Goal: Register for event/course

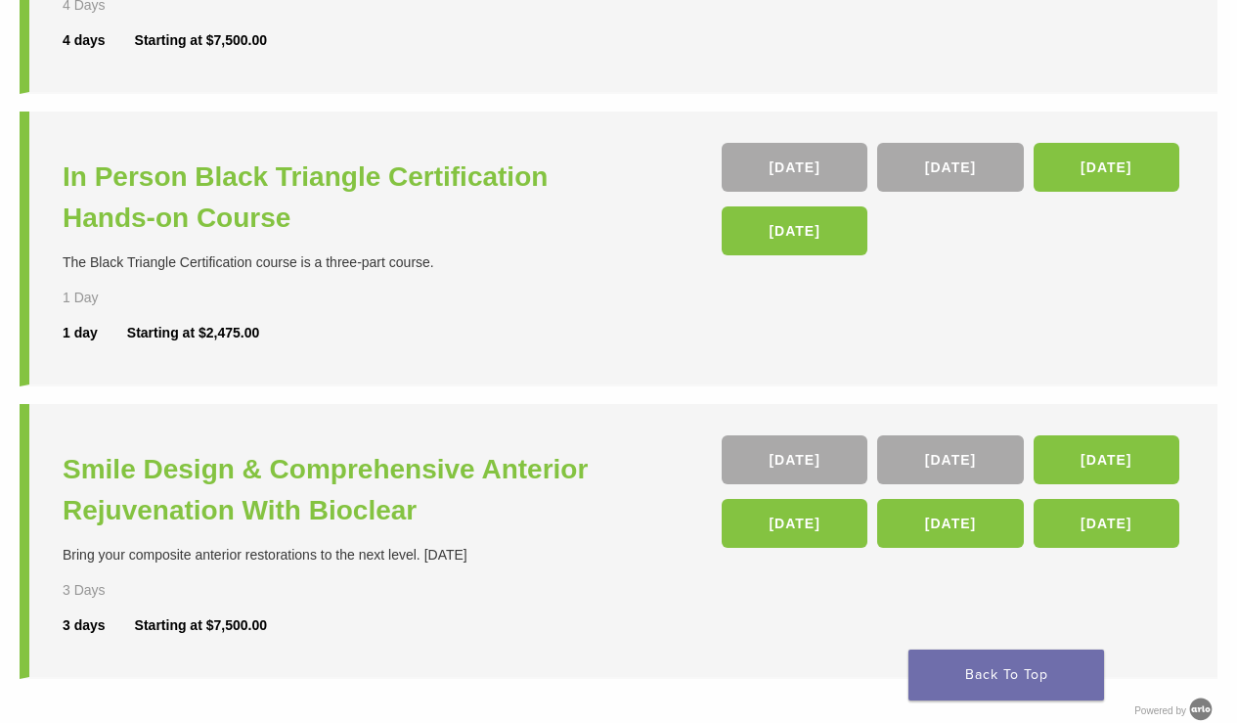
scroll to position [675, 0]
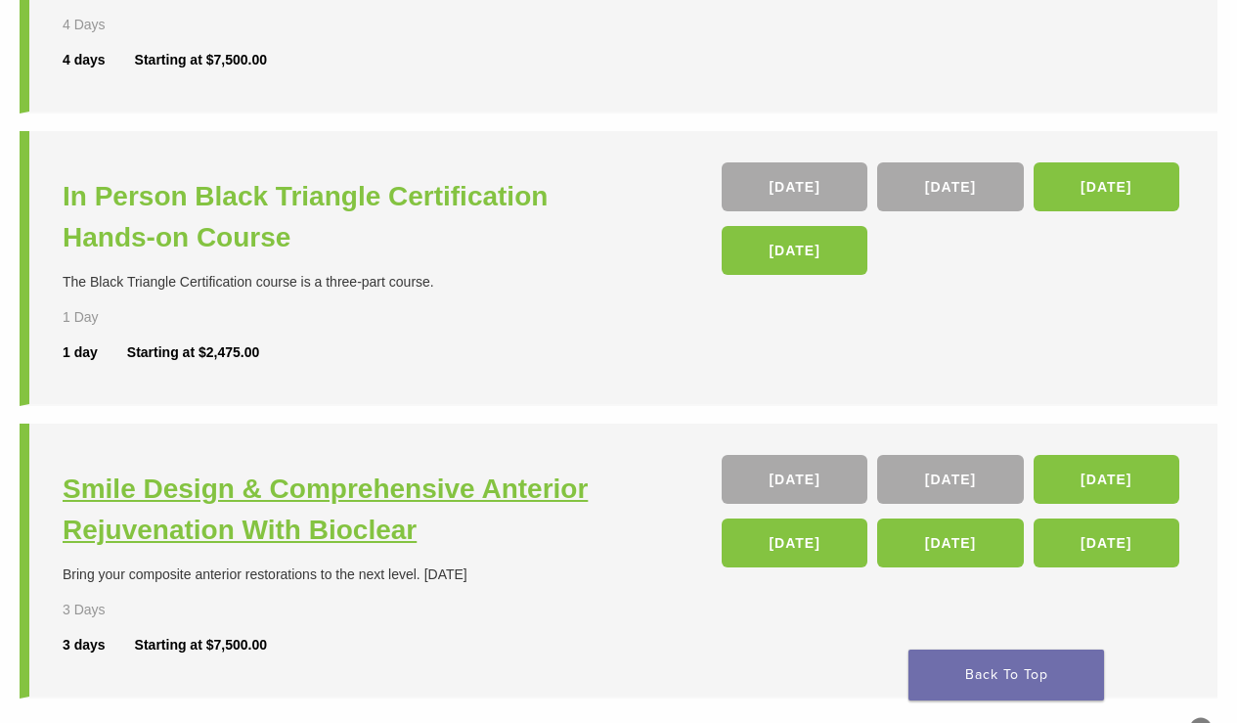
click at [554, 485] on h3 "Smile Design & Comprehensive Anterior Rejuvenation With Bioclear" at bounding box center [343, 509] width 561 height 82
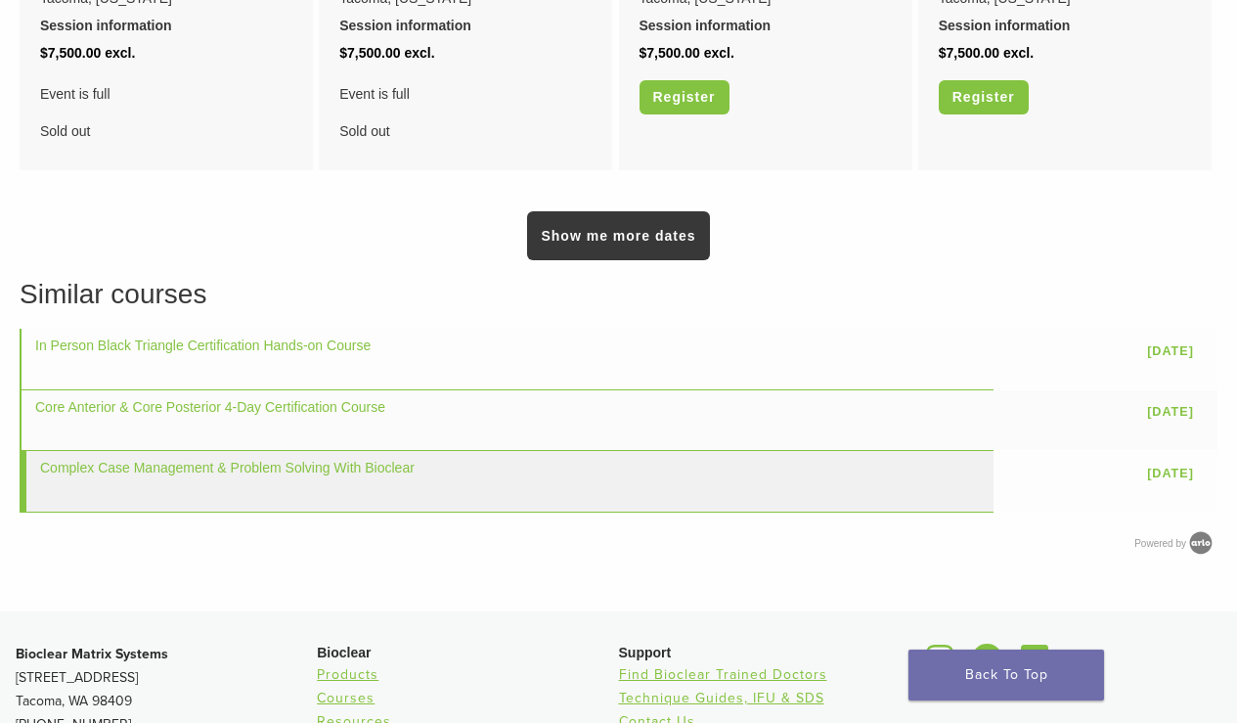
scroll to position [1690, 0]
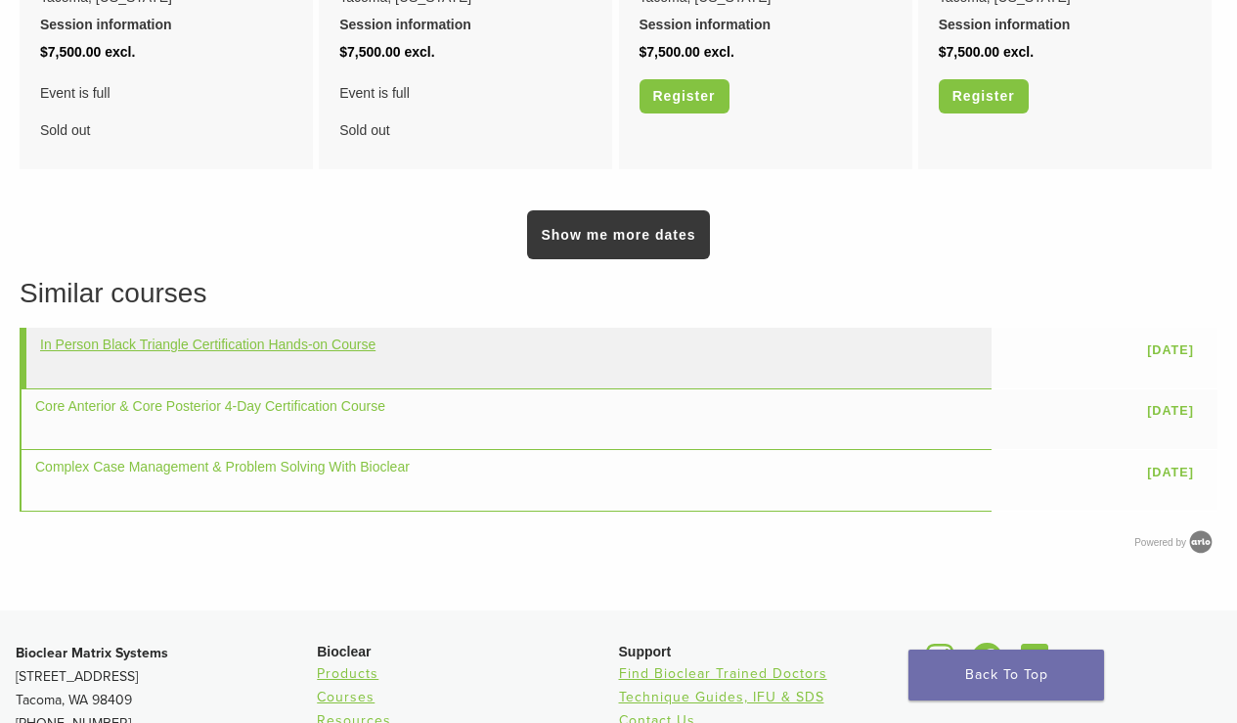
click at [176, 336] on link "In Person Black Triangle Certification Hands-on Course" at bounding box center [207, 344] width 335 height 16
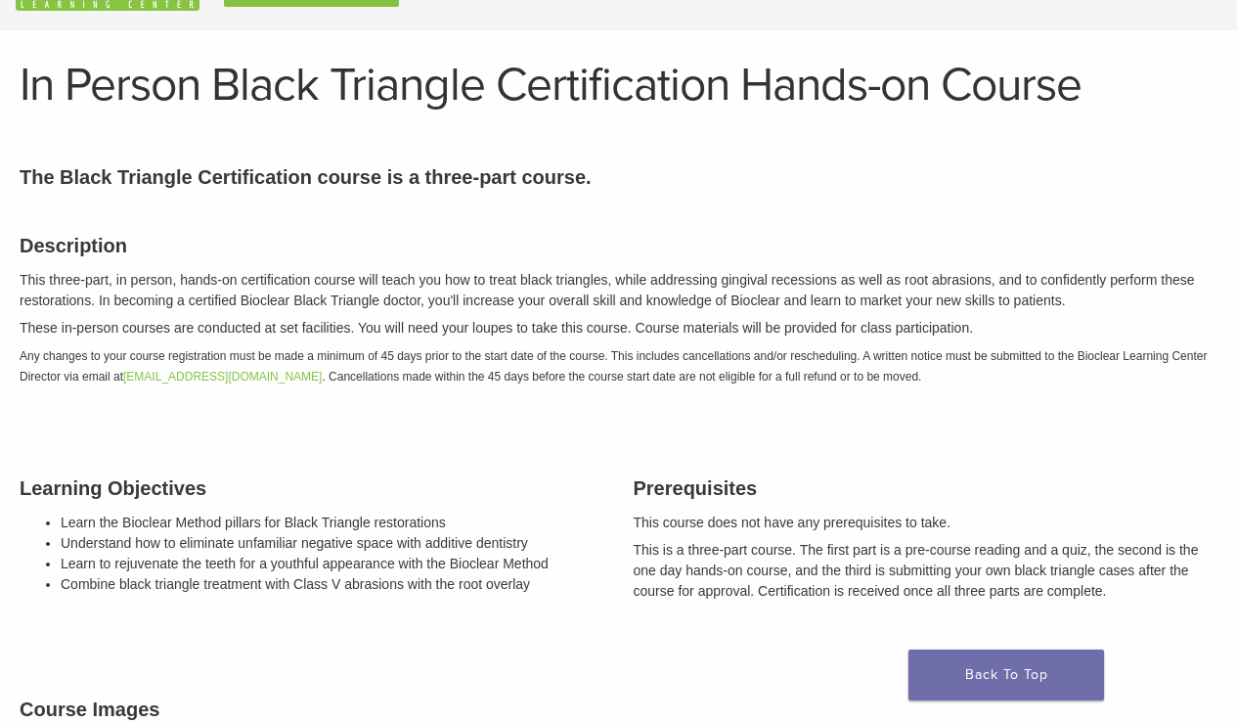
scroll to position [81, 0]
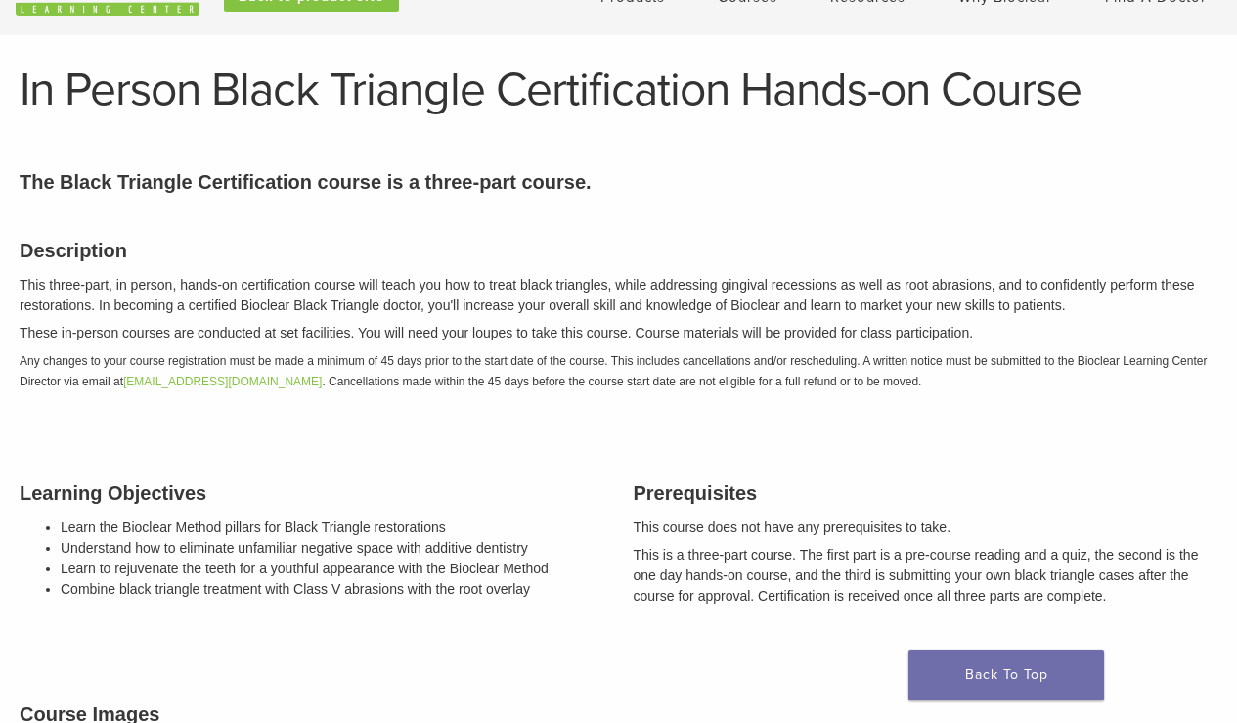
click at [176, 328] on p "These in-person courses are conducted at set facilities. You will need your lou…" at bounding box center [619, 333] width 1198 height 21
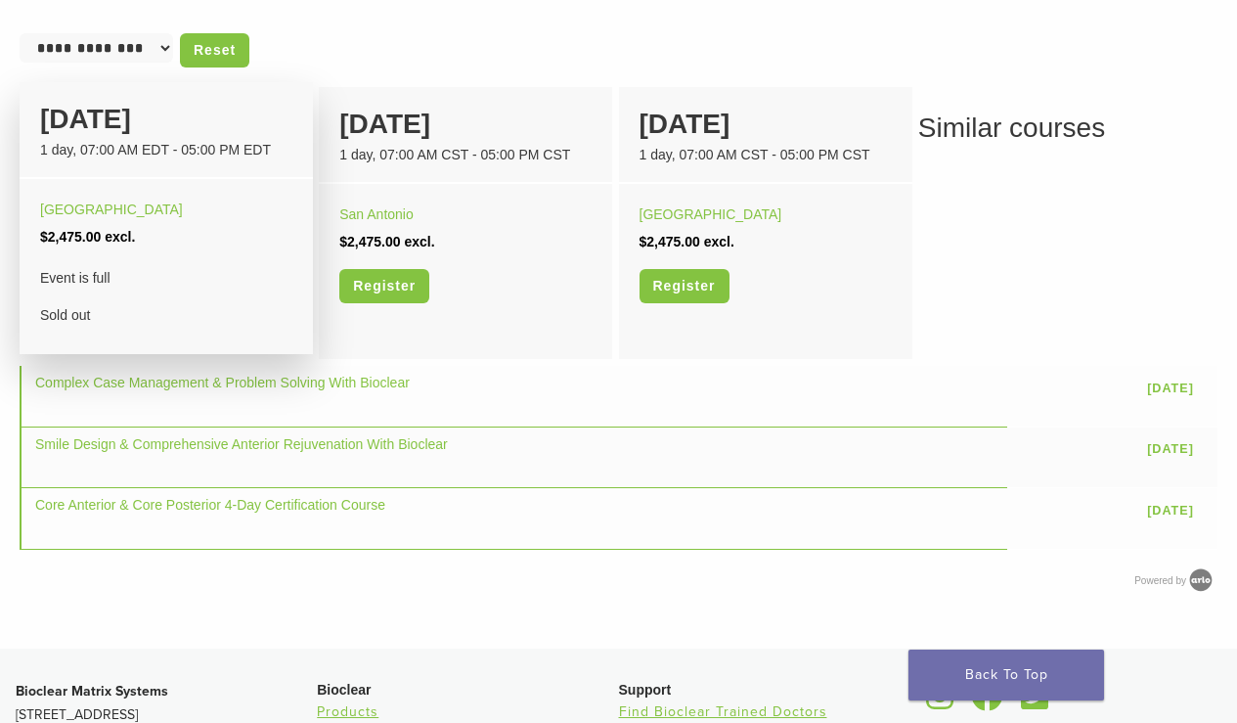
scroll to position [1260, 0]
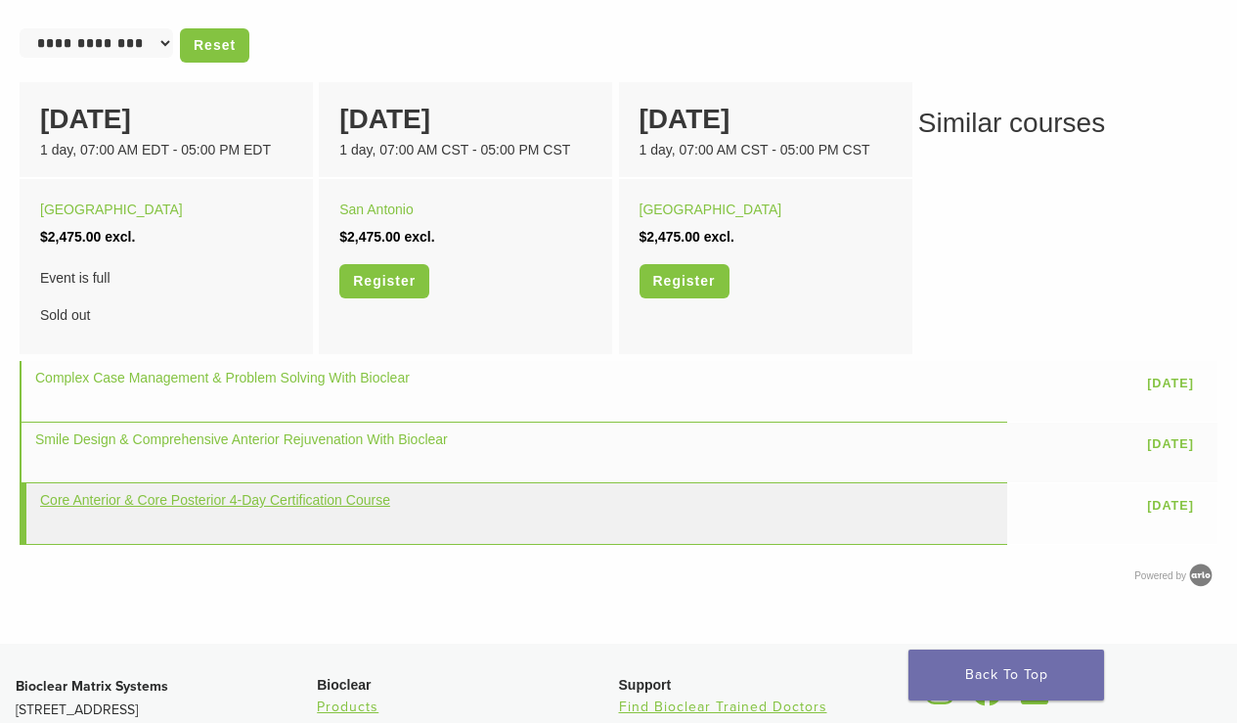
click at [203, 507] on link "Core Anterior & Core Posterior 4-Day Certification Course" at bounding box center [215, 500] width 350 height 16
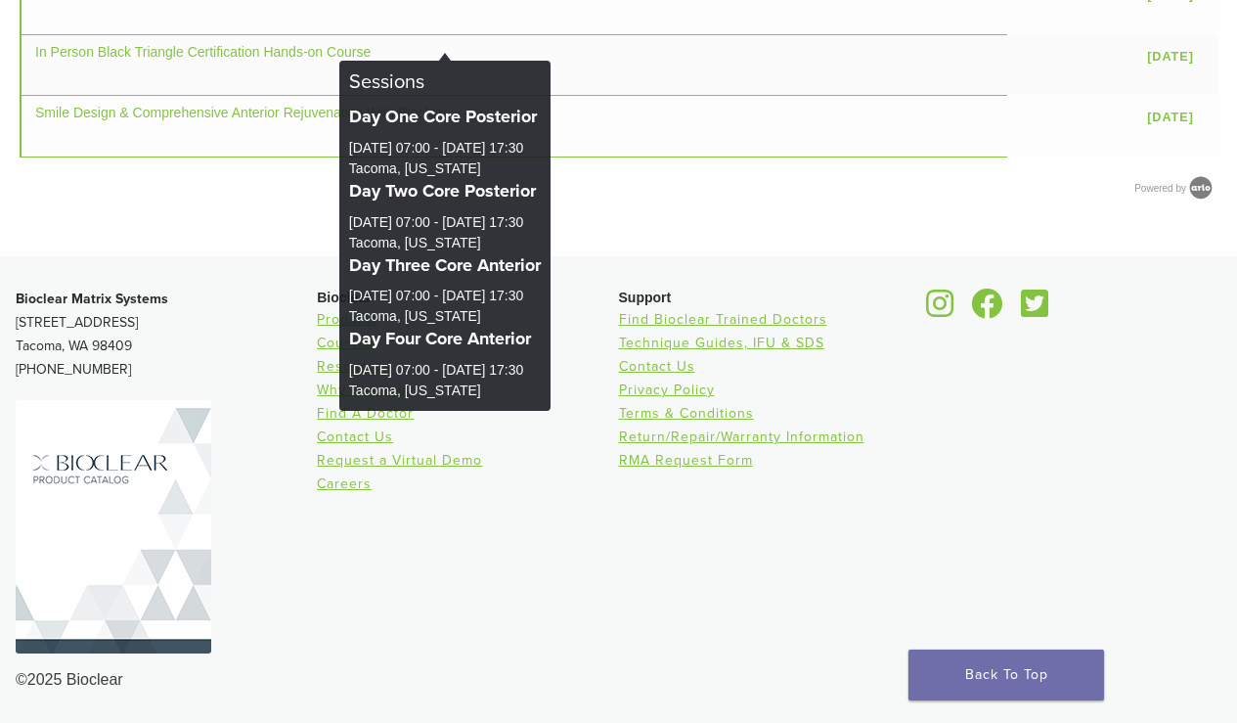
scroll to position [1987, 0]
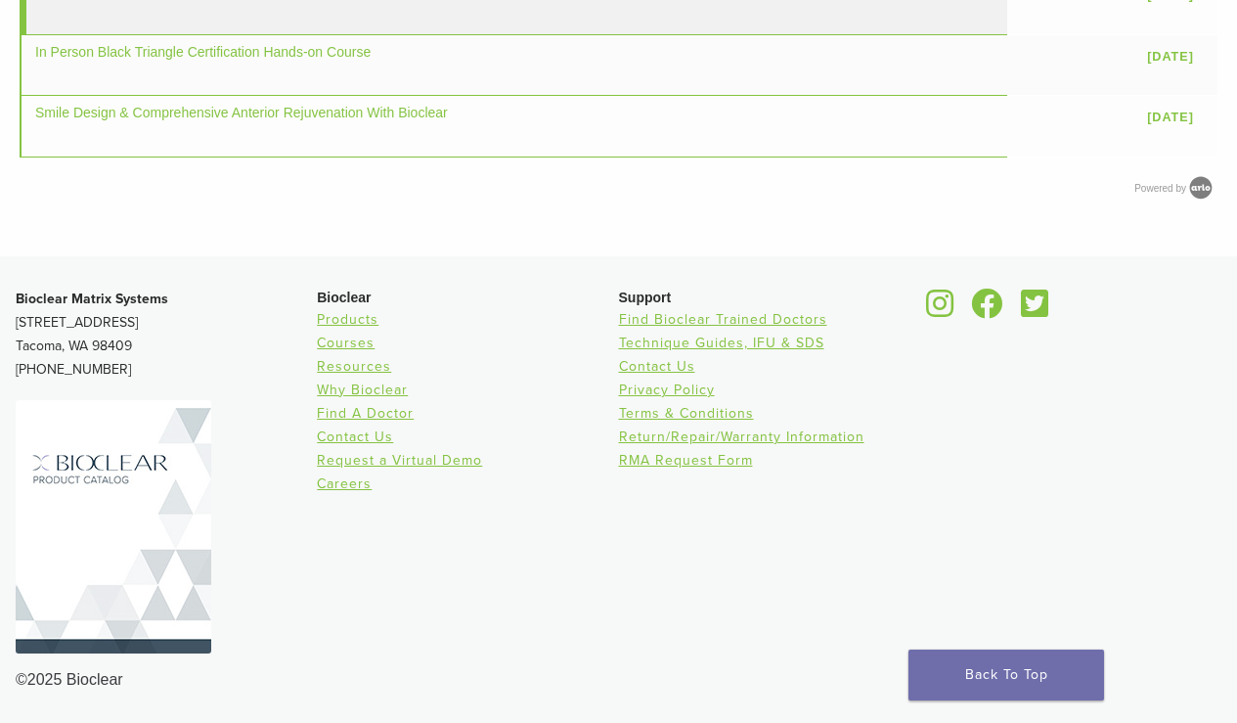
click at [326, 34] on td "Complex Case Management & Problem Solving With Bioclear" at bounding box center [514, 4] width 988 height 61
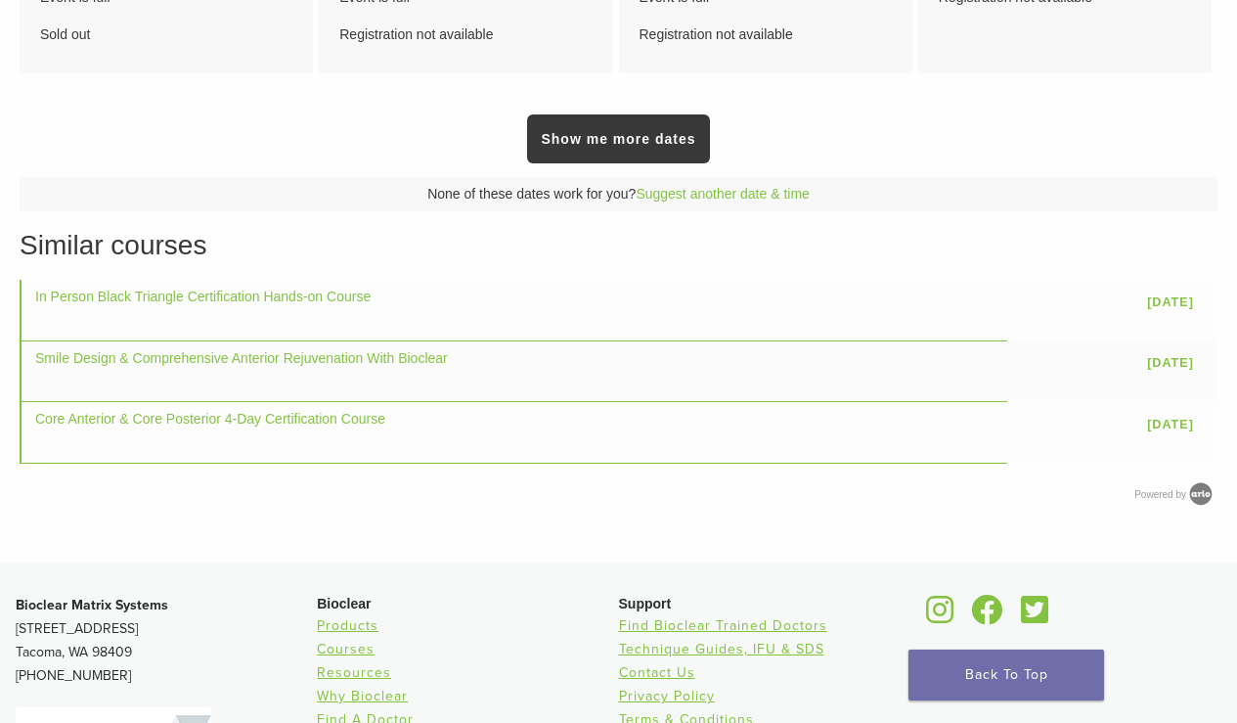
scroll to position [1128, 0]
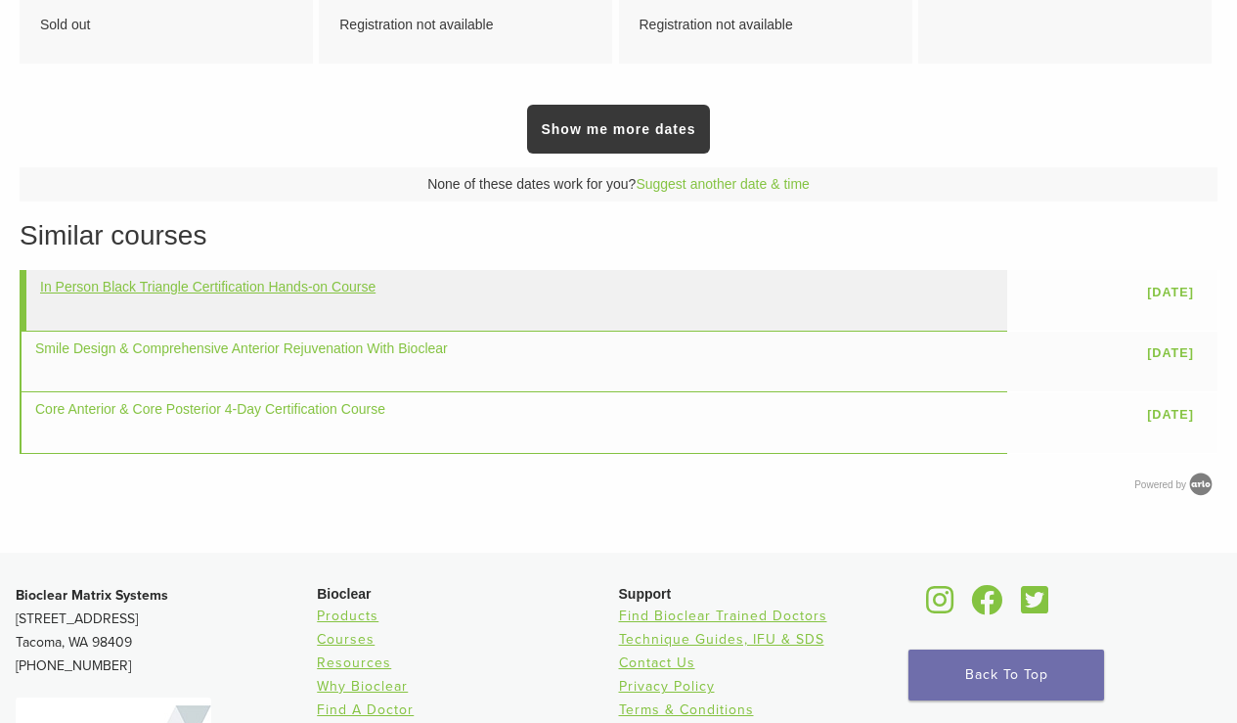
click at [256, 294] on link "In Person Black Triangle Certification Hands-on Course" at bounding box center [207, 287] width 335 height 16
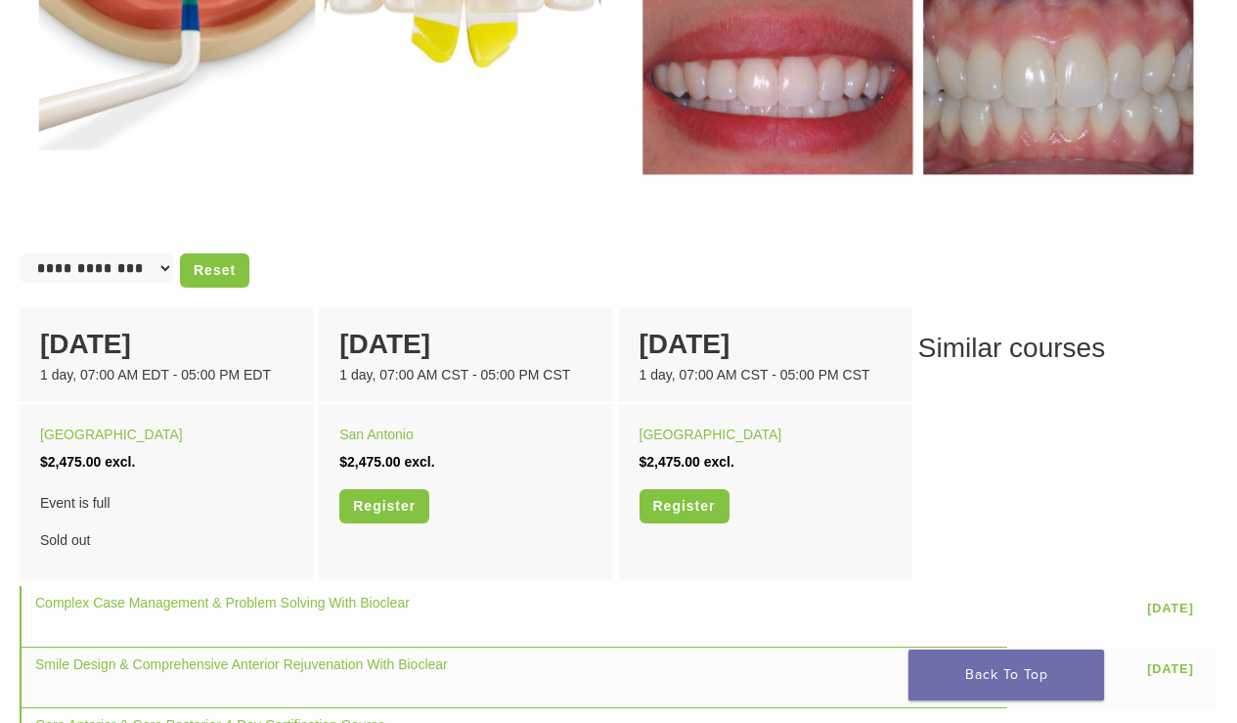
scroll to position [1054, 0]
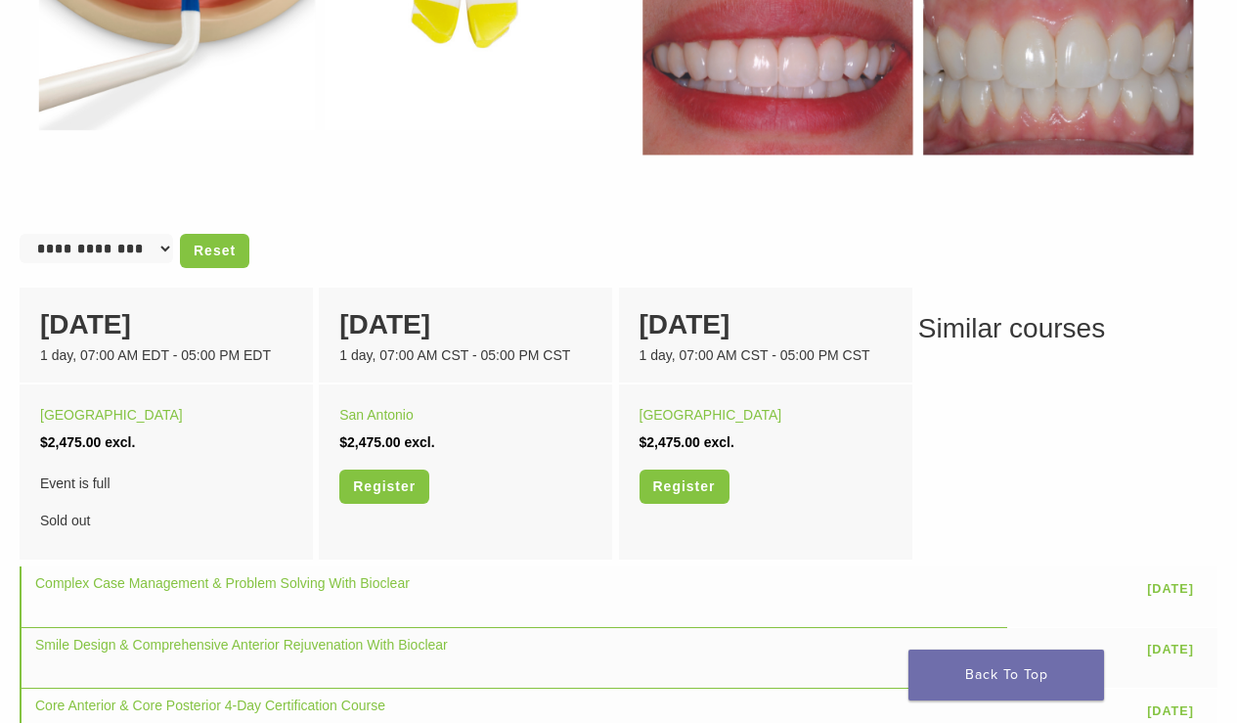
select select "******"
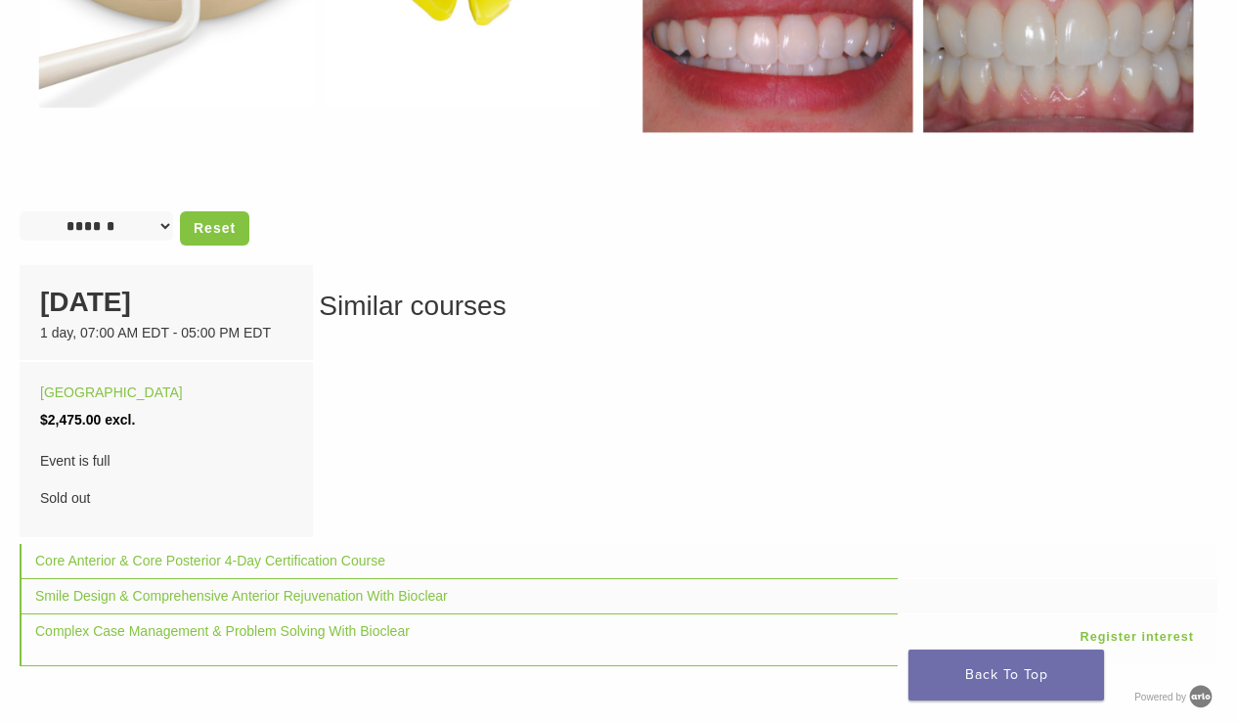
scroll to position [1082, 0]
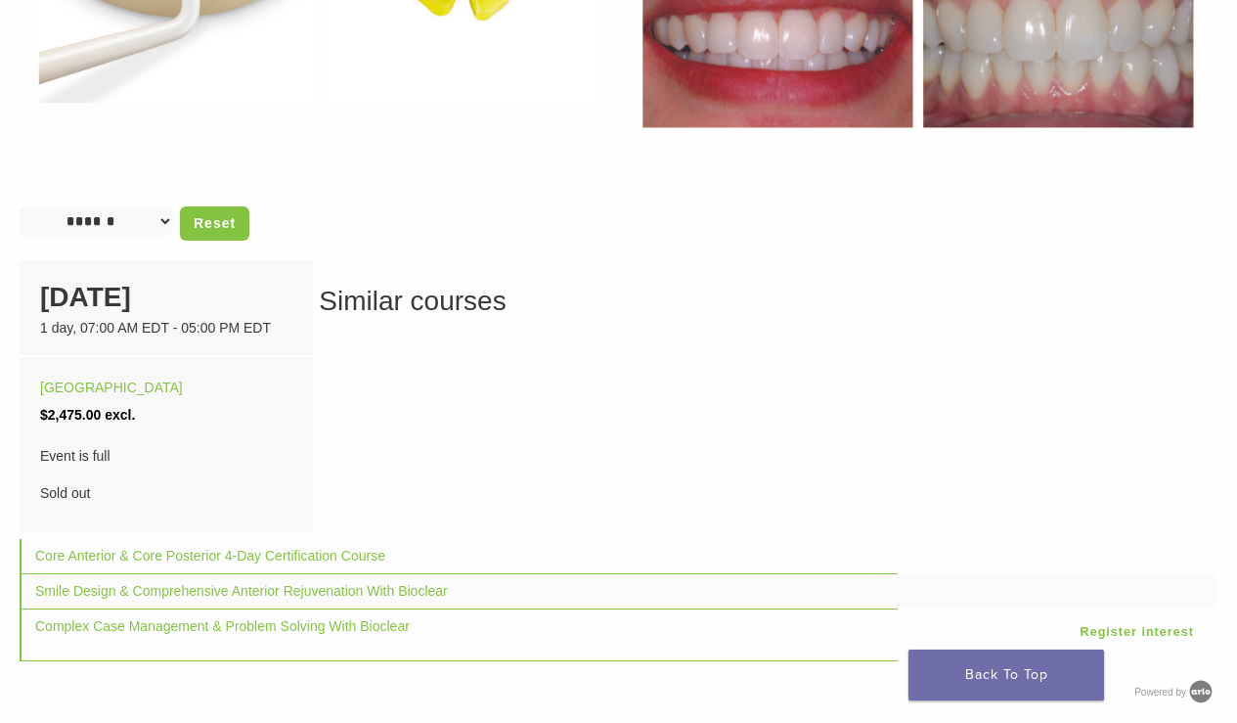
select select
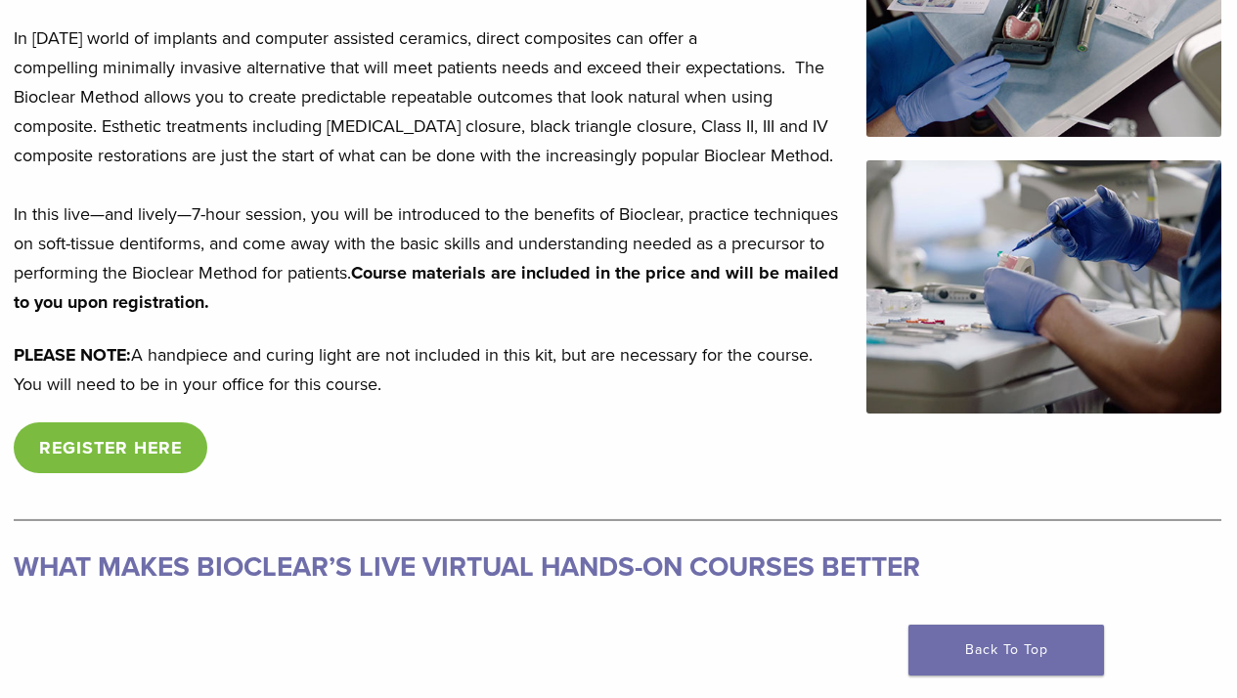
scroll to position [539, 1]
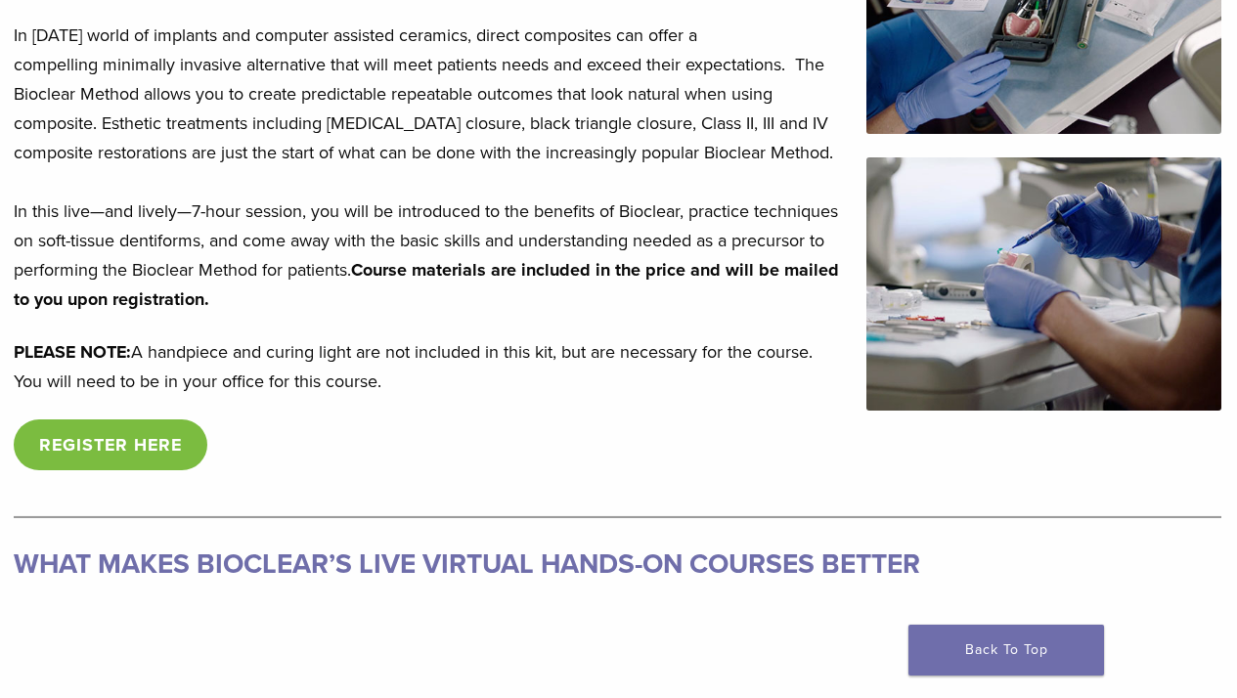
click at [161, 444] on link "REGISTER HERE" at bounding box center [111, 445] width 194 height 51
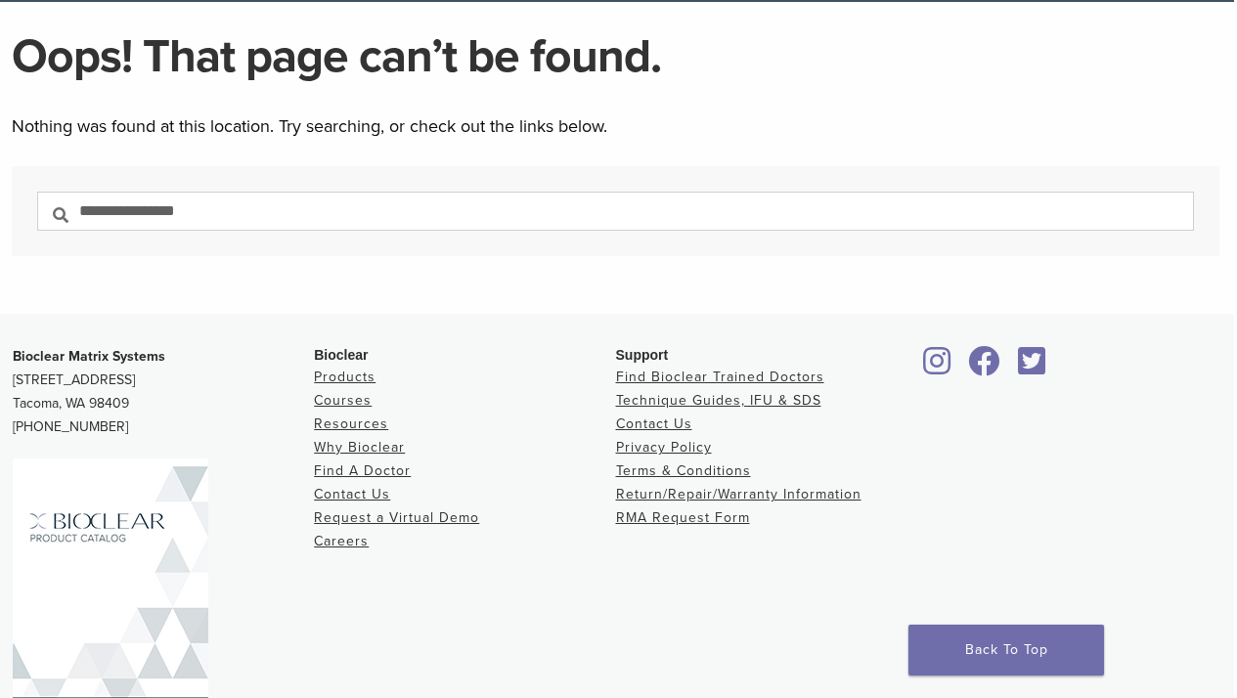
scroll to position [141, 3]
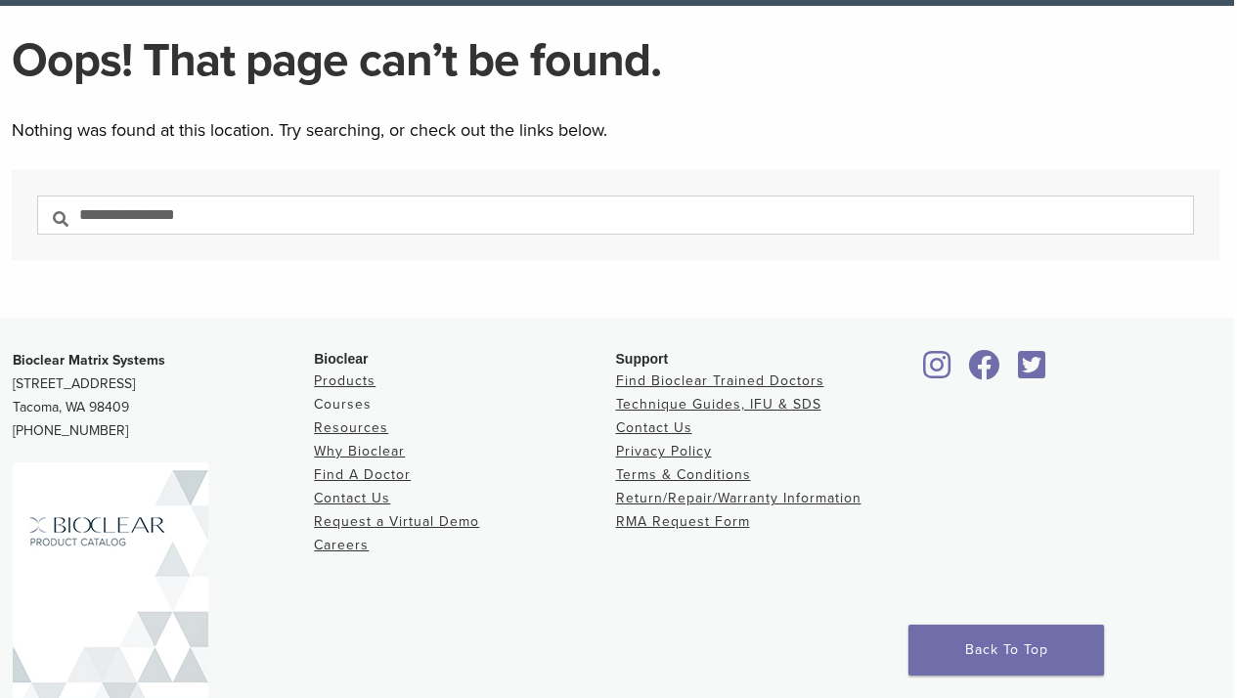
click at [334, 403] on link "Courses" at bounding box center [343, 404] width 58 height 17
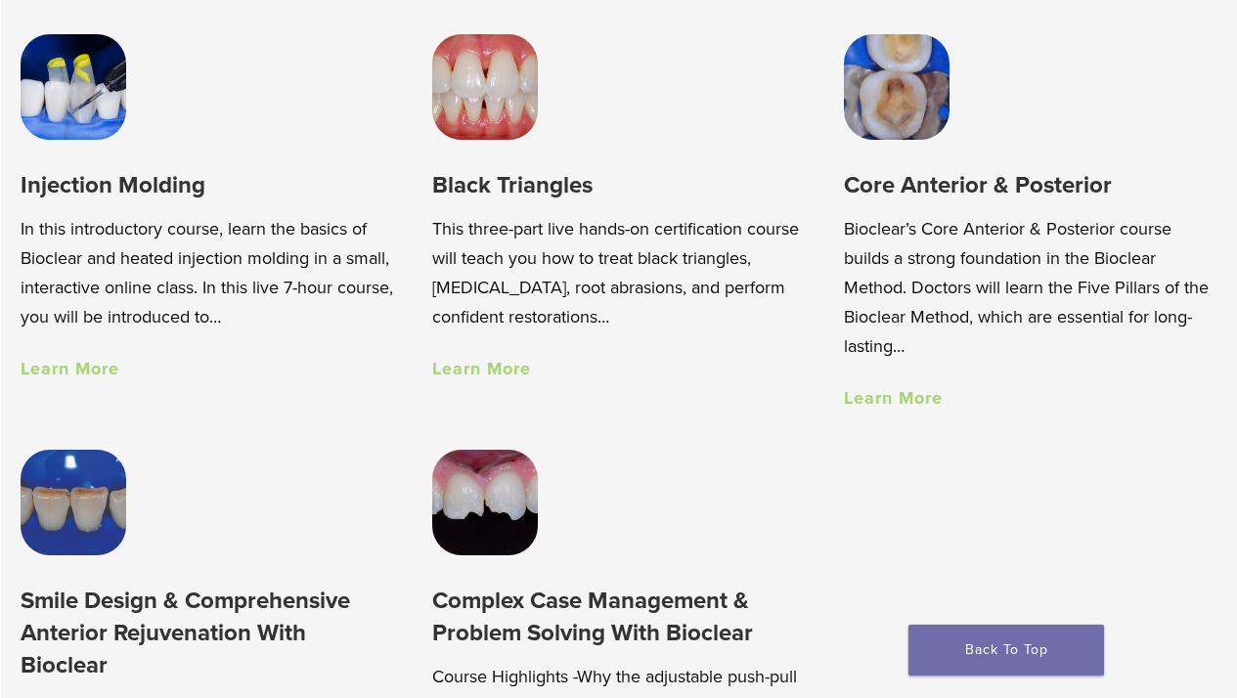
scroll to position [1340, 1]
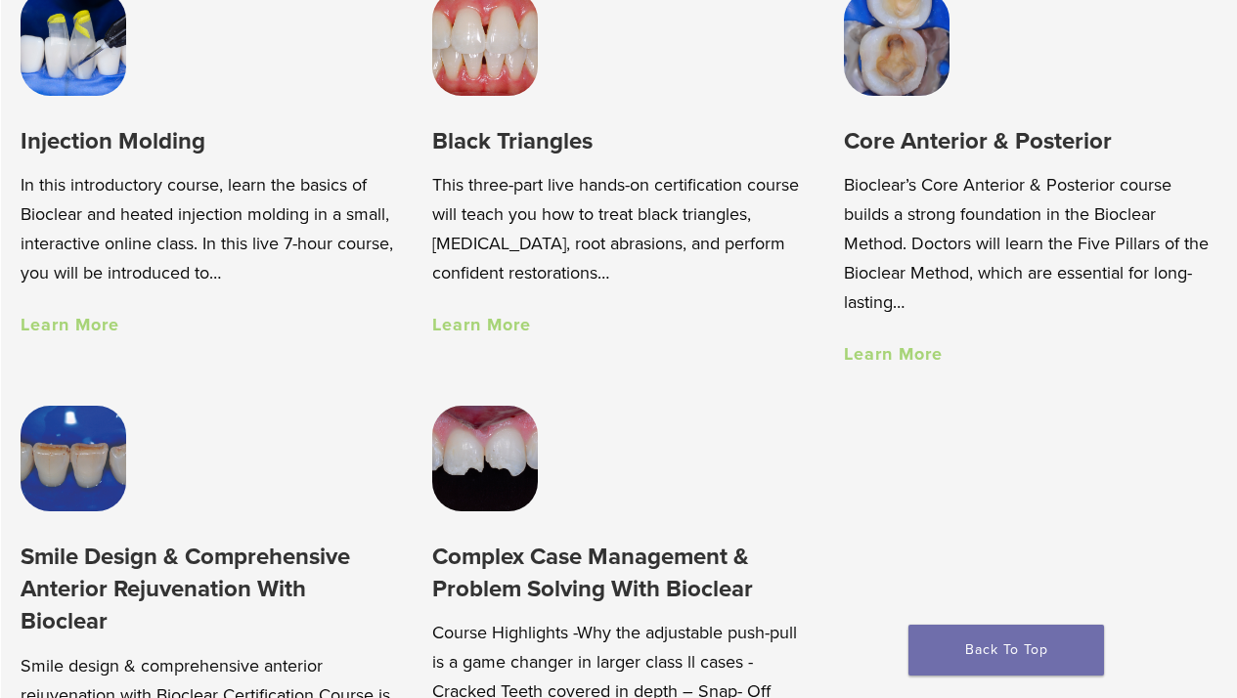
click at [58, 328] on link "Learn More" at bounding box center [70, 325] width 99 height 22
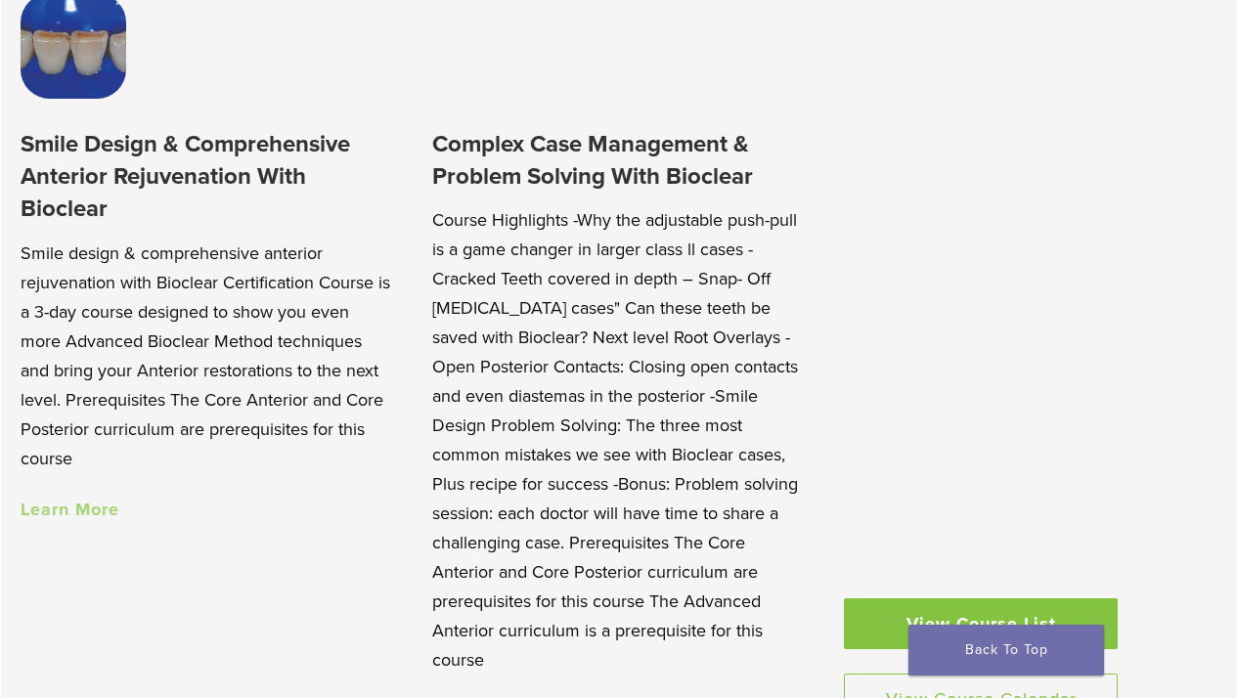
scroll to position [1820, 1]
